Goal: Information Seeking & Learning: Learn about a topic

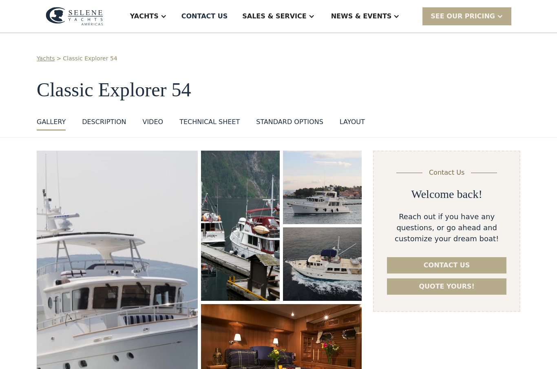
click at [159, 16] on div "Yachts" at bounding box center [144, 16] width 29 height 10
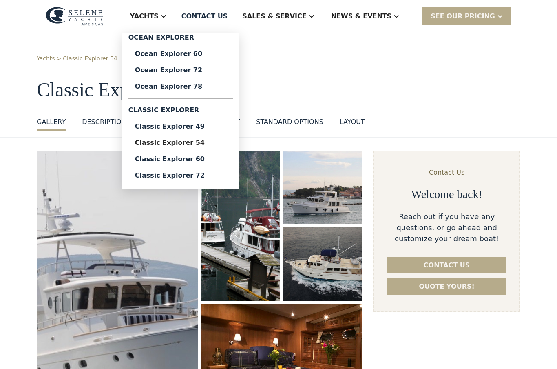
select select "********"
click at [219, 158] on div "Classic Explorer 60" at bounding box center [180, 159] width 91 height 7
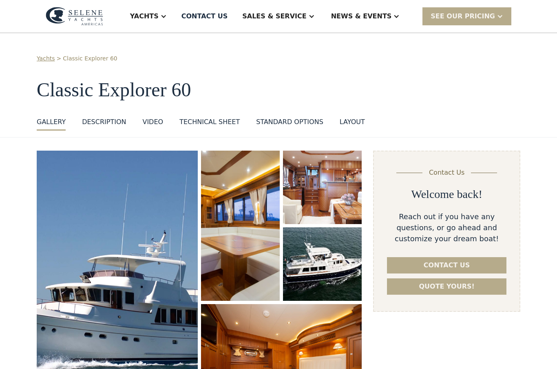
select select "********"
click at [175, 18] on div "Yachts" at bounding box center [148, 16] width 53 height 33
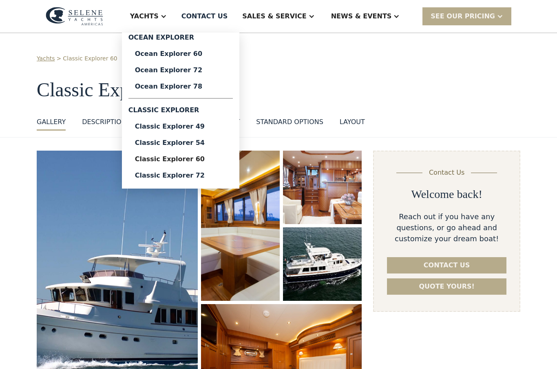
click at [217, 75] on link "Ocean Explorer 72" at bounding box center [180, 70] width 104 height 16
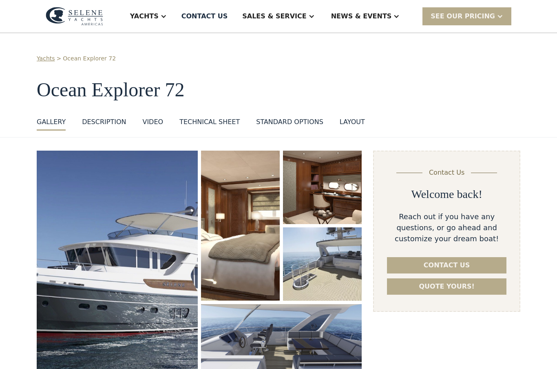
select select "********"
click at [128, 277] on img "open lightbox" at bounding box center [117, 271] width 161 height 240
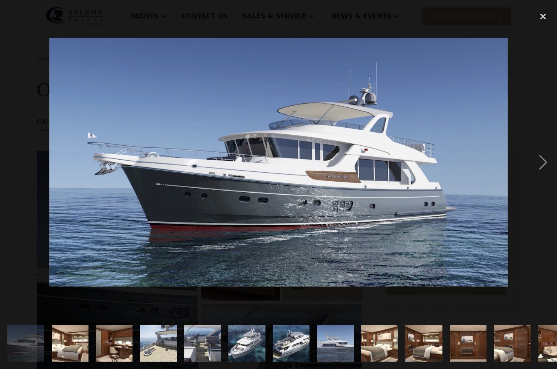
click at [543, 166] on div "next image" at bounding box center [543, 162] width 28 height 310
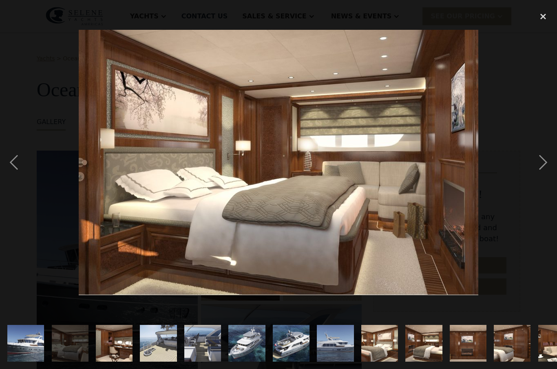
click at [541, 166] on div "next image" at bounding box center [543, 162] width 28 height 310
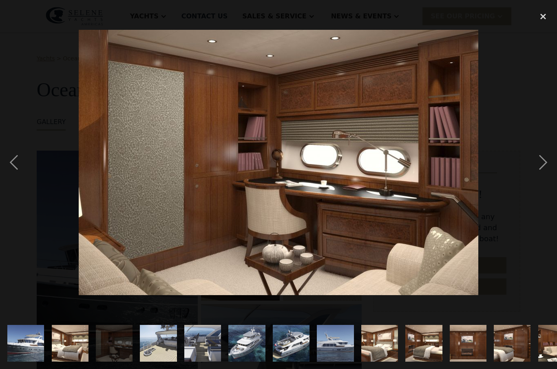
click at [535, 164] on div "next image" at bounding box center [543, 162] width 28 height 310
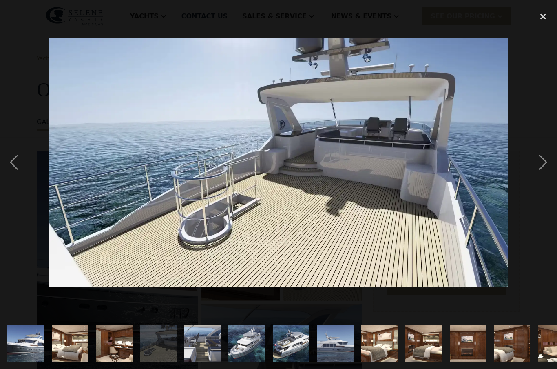
click at [536, 165] on div "next image" at bounding box center [543, 162] width 28 height 310
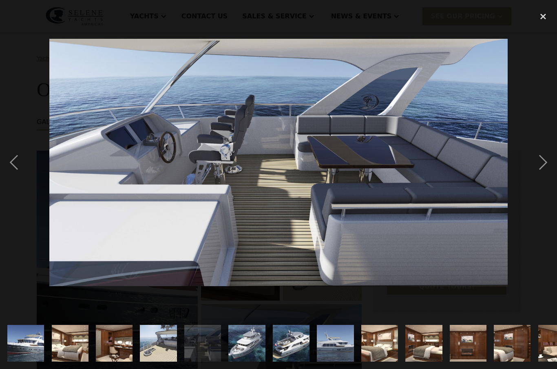
click at [538, 166] on div "next image" at bounding box center [543, 162] width 28 height 310
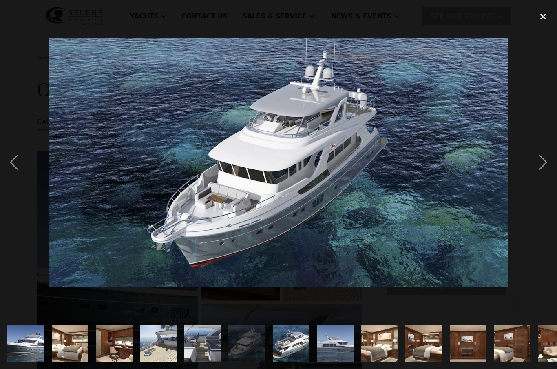
click at [541, 169] on div "next image" at bounding box center [543, 162] width 28 height 310
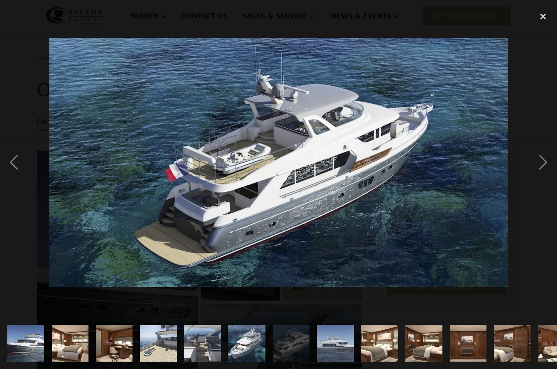
click at [536, 167] on div "next image" at bounding box center [543, 162] width 28 height 310
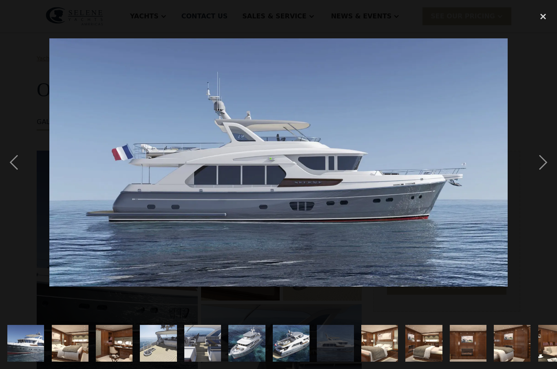
click at [536, 166] on div "next image" at bounding box center [543, 162] width 28 height 310
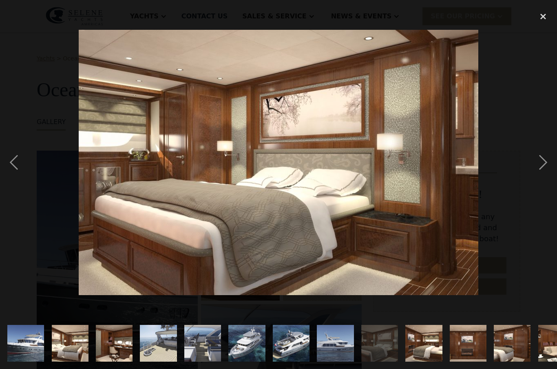
click at [535, 164] on div "next image" at bounding box center [543, 162] width 28 height 310
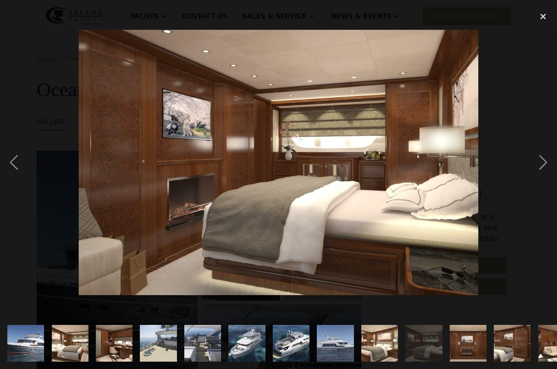
click at [538, 164] on div "next image" at bounding box center [543, 162] width 28 height 310
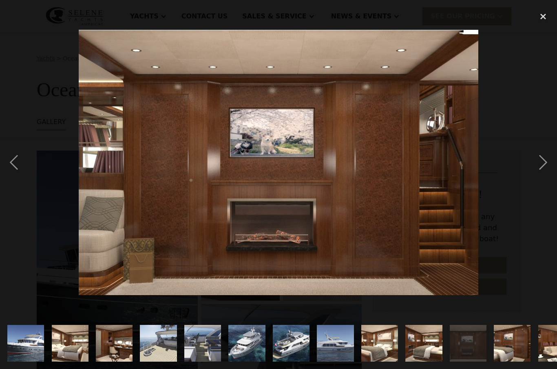
click at [538, 168] on div "next image" at bounding box center [543, 162] width 28 height 310
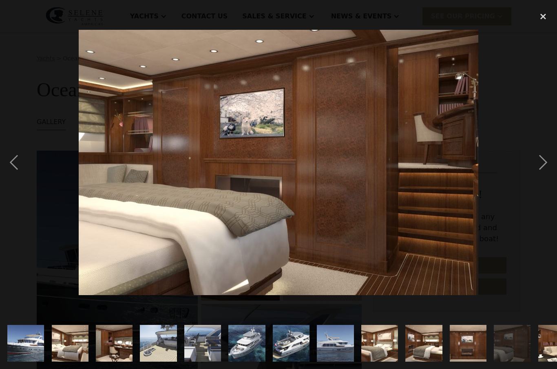
click at [536, 166] on div "next image" at bounding box center [543, 162] width 28 height 310
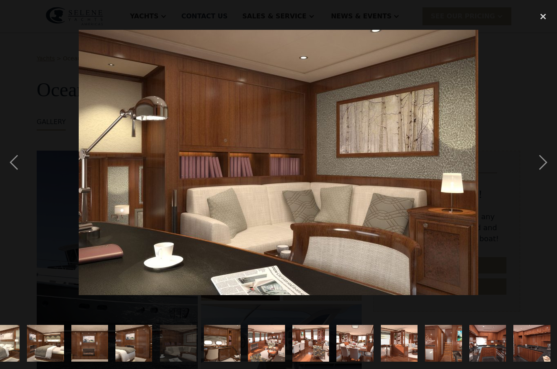
scroll to position [0, 379]
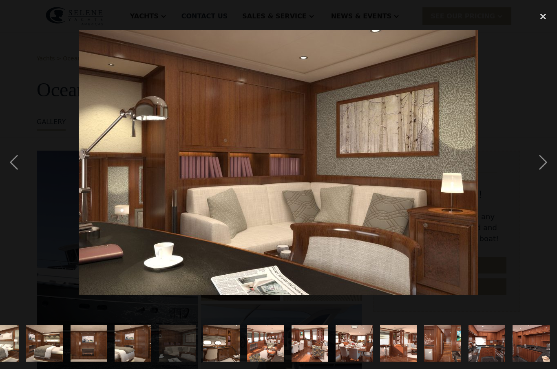
click at [538, 168] on div "next image" at bounding box center [543, 162] width 28 height 310
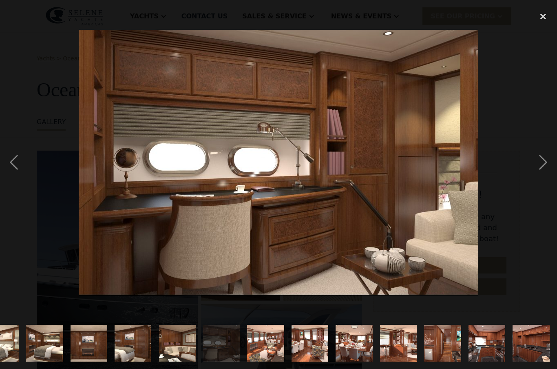
click at [541, 170] on div "next image" at bounding box center [543, 162] width 28 height 310
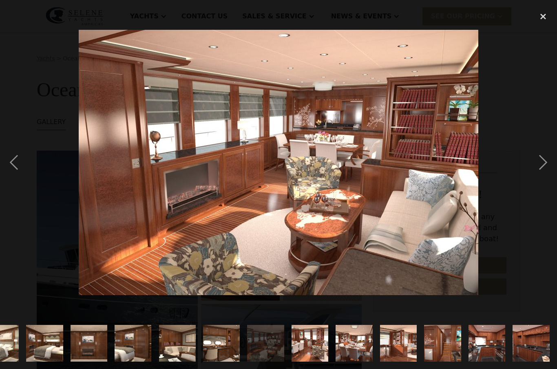
click at [539, 167] on div "next image" at bounding box center [543, 162] width 28 height 310
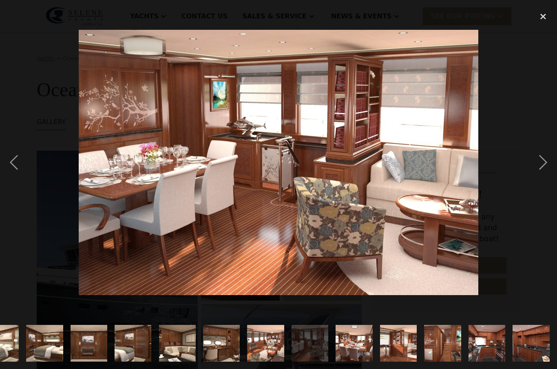
click at [538, 169] on div "next image" at bounding box center [543, 162] width 28 height 310
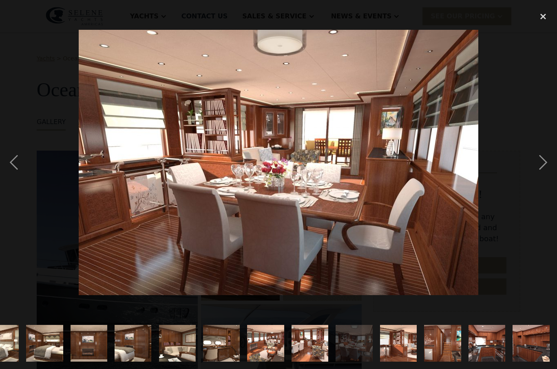
click at [540, 169] on div "next image" at bounding box center [543, 162] width 28 height 310
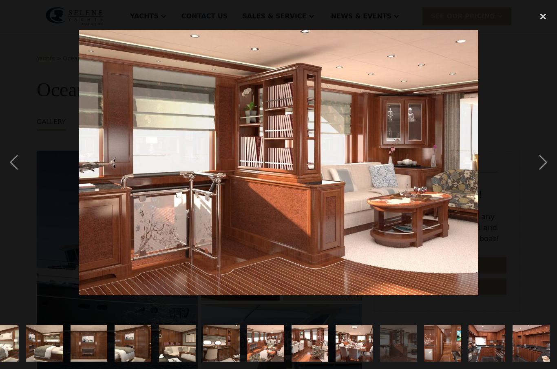
click at [541, 159] on div "next image" at bounding box center [543, 162] width 28 height 310
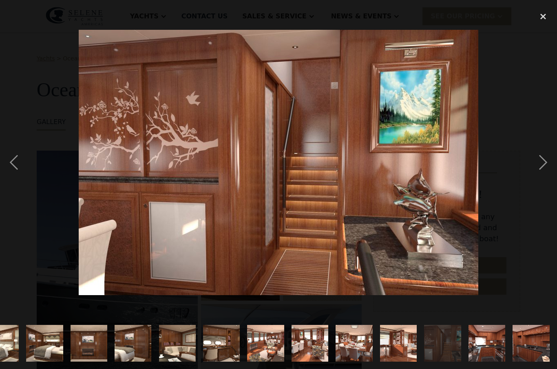
click at [540, 166] on div "next image" at bounding box center [543, 162] width 28 height 310
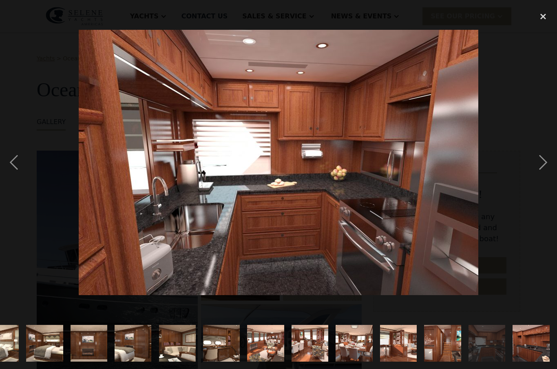
click at [547, 165] on div "next image" at bounding box center [543, 162] width 28 height 310
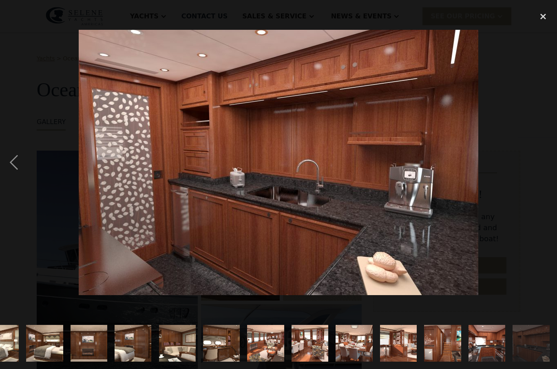
click at [546, 19] on div "close lightbox" at bounding box center [543, 16] width 28 height 18
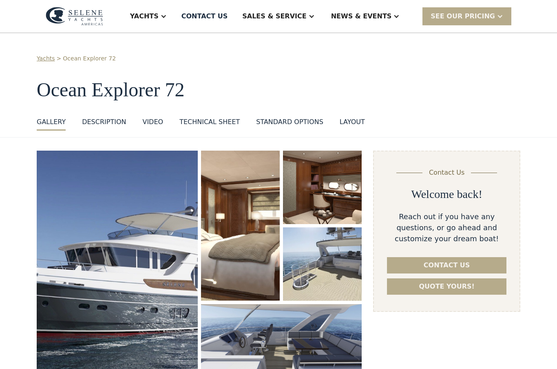
scroll to position [0, 0]
click at [144, 276] on img "open lightbox" at bounding box center [117, 271] width 161 height 240
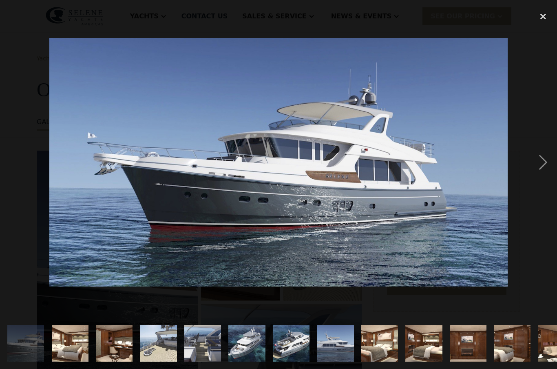
click at [368, 160] on img at bounding box center [278, 162] width 458 height 248
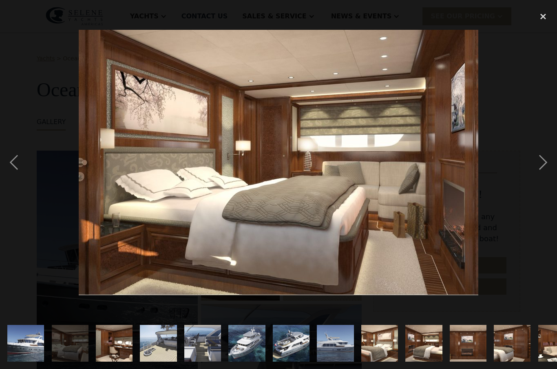
click at [548, 22] on div "close lightbox" at bounding box center [543, 16] width 28 height 18
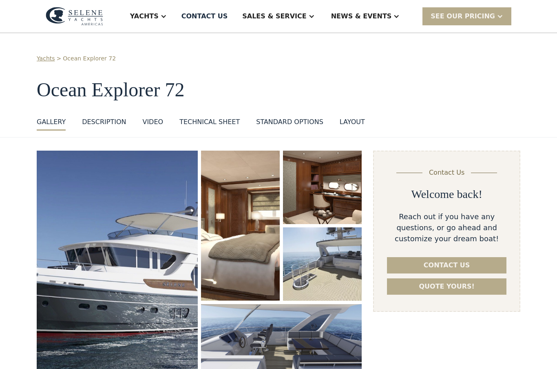
click at [132, 239] on img "open lightbox" at bounding box center [117, 271] width 161 height 240
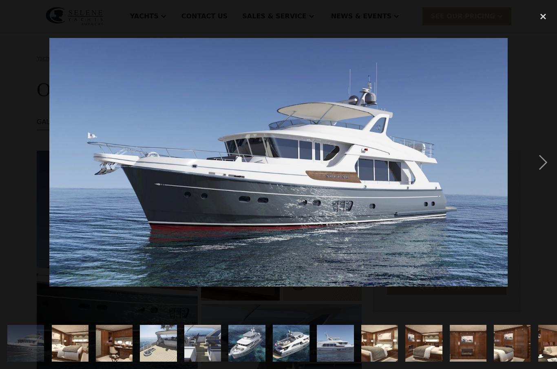
click at [548, 164] on div "next image" at bounding box center [543, 162] width 28 height 310
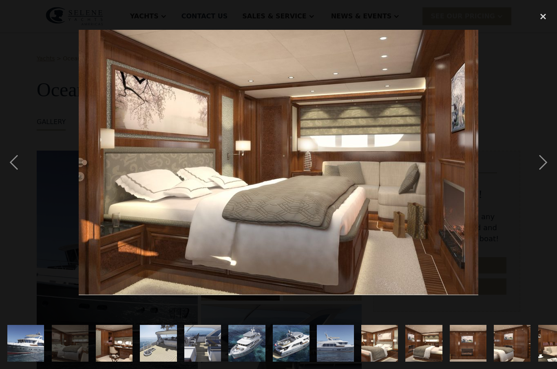
click at [541, 166] on div "next image" at bounding box center [543, 162] width 28 height 310
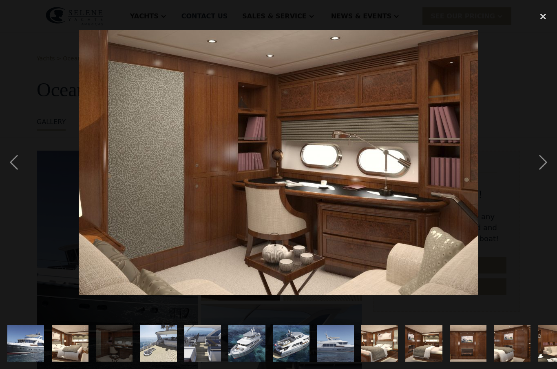
click at [541, 167] on div "next image" at bounding box center [543, 162] width 28 height 310
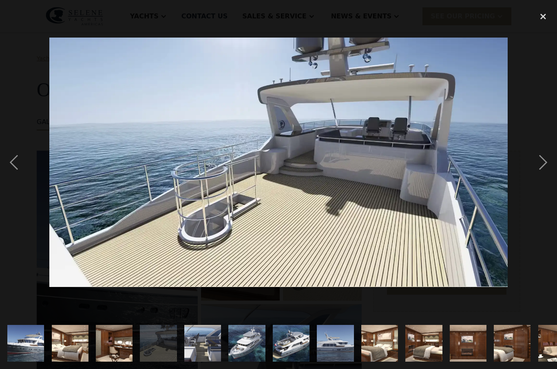
click at [542, 168] on div "next image" at bounding box center [543, 162] width 28 height 310
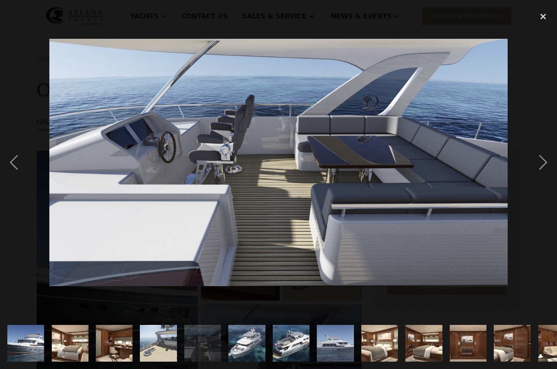
click at [538, 169] on div "next image" at bounding box center [543, 162] width 28 height 310
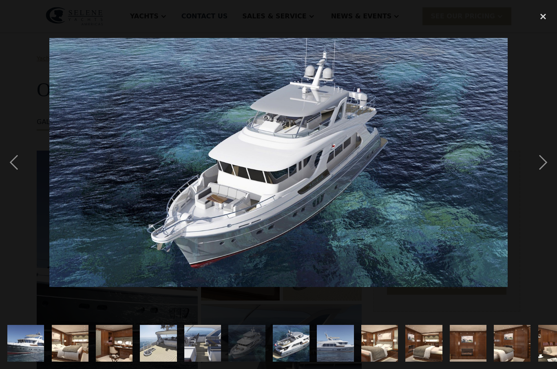
click at [536, 167] on div "next image" at bounding box center [543, 162] width 28 height 310
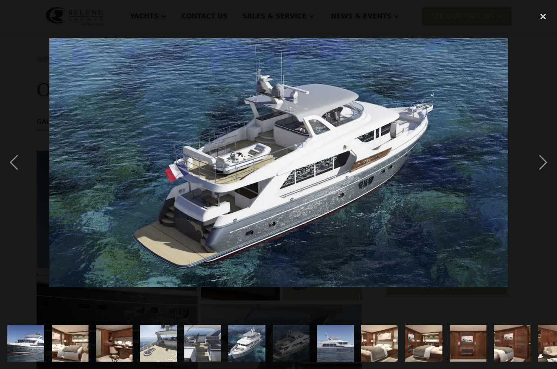
click at [543, 168] on div "next image" at bounding box center [543, 162] width 28 height 310
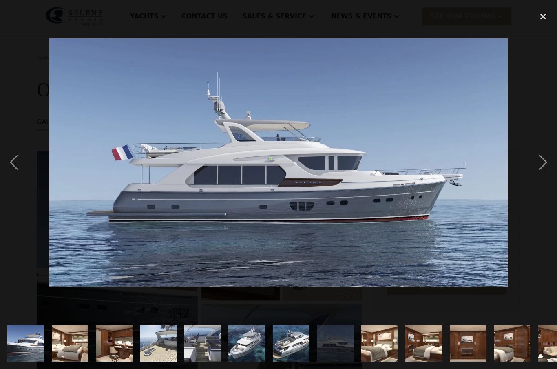
click at [538, 168] on div "next image" at bounding box center [543, 162] width 28 height 310
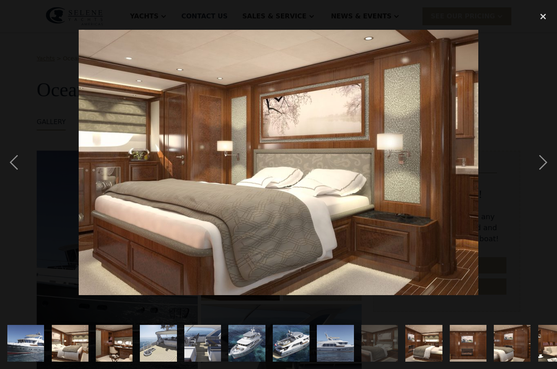
click at [540, 166] on div "next image" at bounding box center [543, 162] width 28 height 310
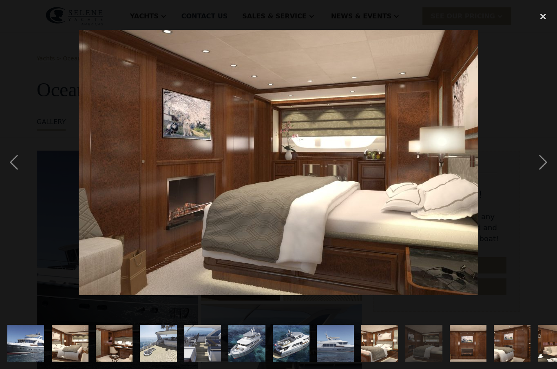
click at [540, 168] on div "next image" at bounding box center [543, 162] width 28 height 310
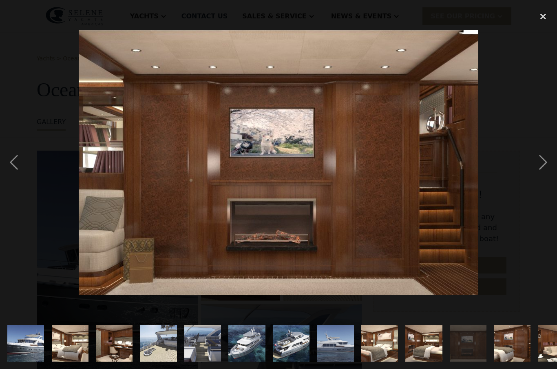
click at [537, 170] on div "next image" at bounding box center [543, 162] width 28 height 310
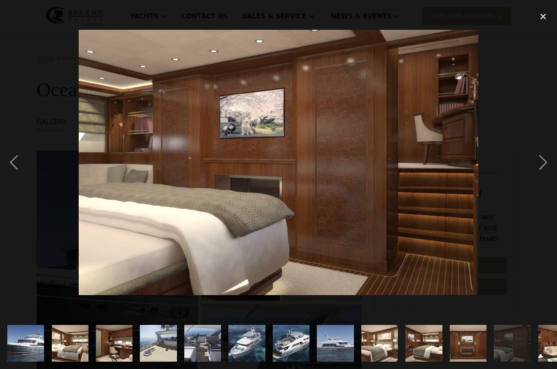
click at [539, 168] on div "next image" at bounding box center [543, 162] width 28 height 310
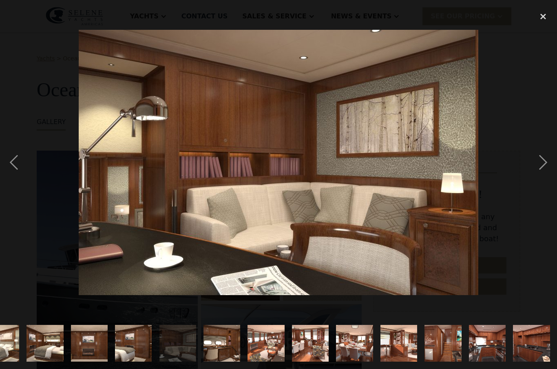
scroll to position [0, 379]
click at [536, 171] on div "next image" at bounding box center [543, 162] width 28 height 310
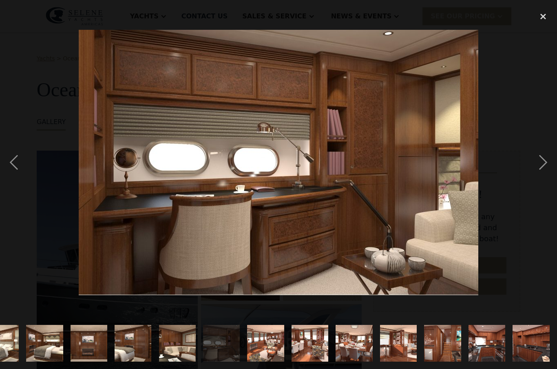
click at [538, 166] on div "next image" at bounding box center [543, 162] width 28 height 310
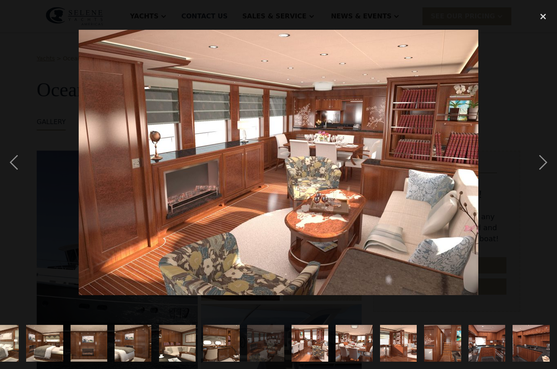
click at [539, 161] on div "next image" at bounding box center [543, 162] width 28 height 310
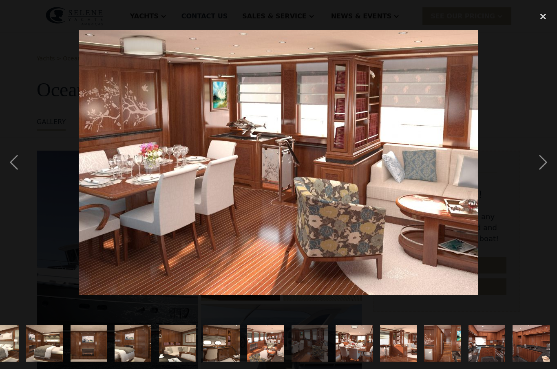
click at [539, 167] on div "next image" at bounding box center [543, 162] width 28 height 310
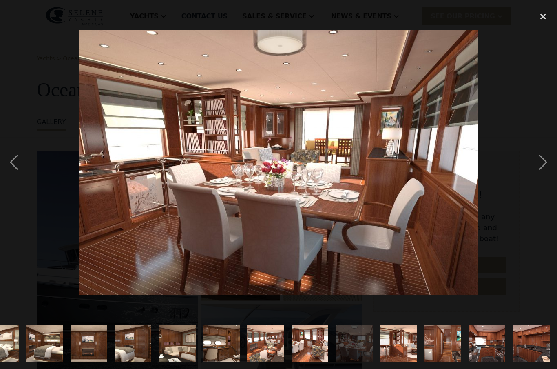
click at [541, 162] on div "next image" at bounding box center [543, 162] width 28 height 310
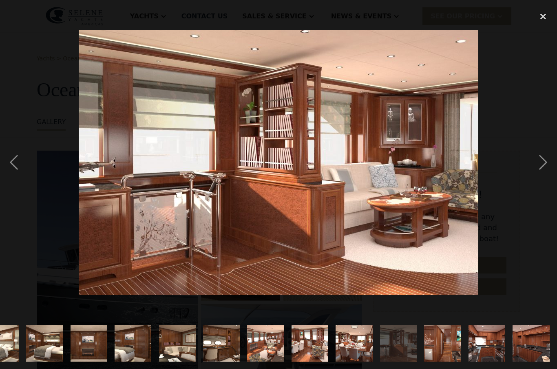
click at [541, 173] on div "next image" at bounding box center [543, 162] width 28 height 310
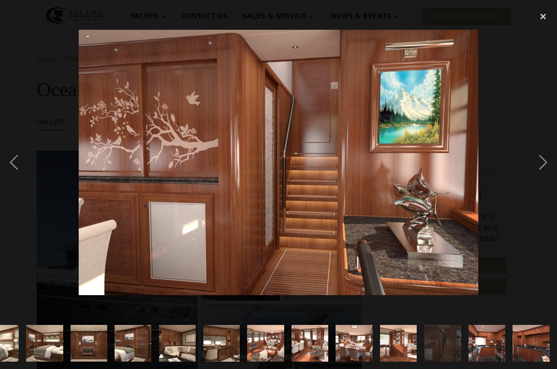
click at [540, 173] on div "next image" at bounding box center [543, 162] width 28 height 310
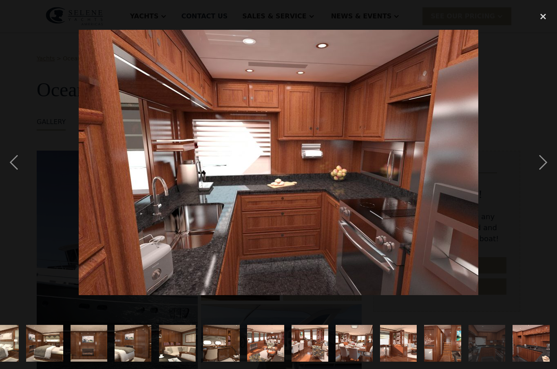
click at [538, 168] on div "next image" at bounding box center [543, 162] width 28 height 310
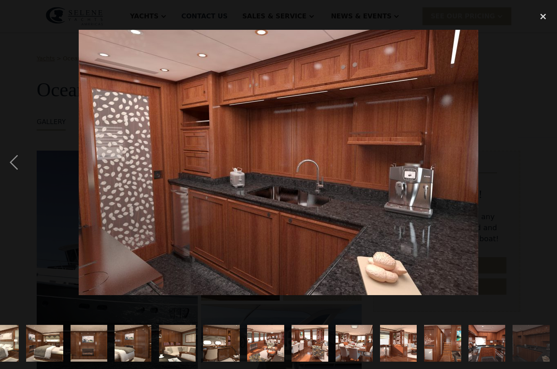
click at [535, 175] on div "next image" at bounding box center [543, 162] width 28 height 310
click at [545, 16] on div "close lightbox" at bounding box center [543, 16] width 28 height 18
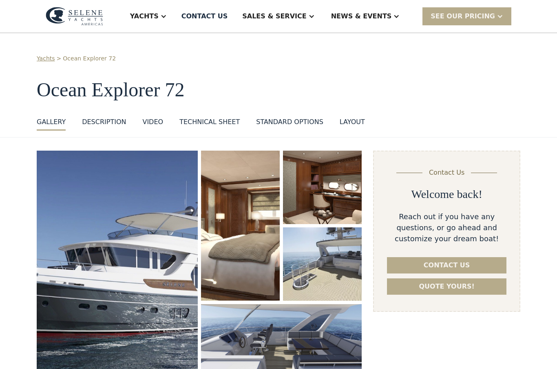
scroll to position [0, 0]
click at [129, 278] on img "open lightbox" at bounding box center [117, 271] width 161 height 240
